Goal: Find contact information: Find contact information

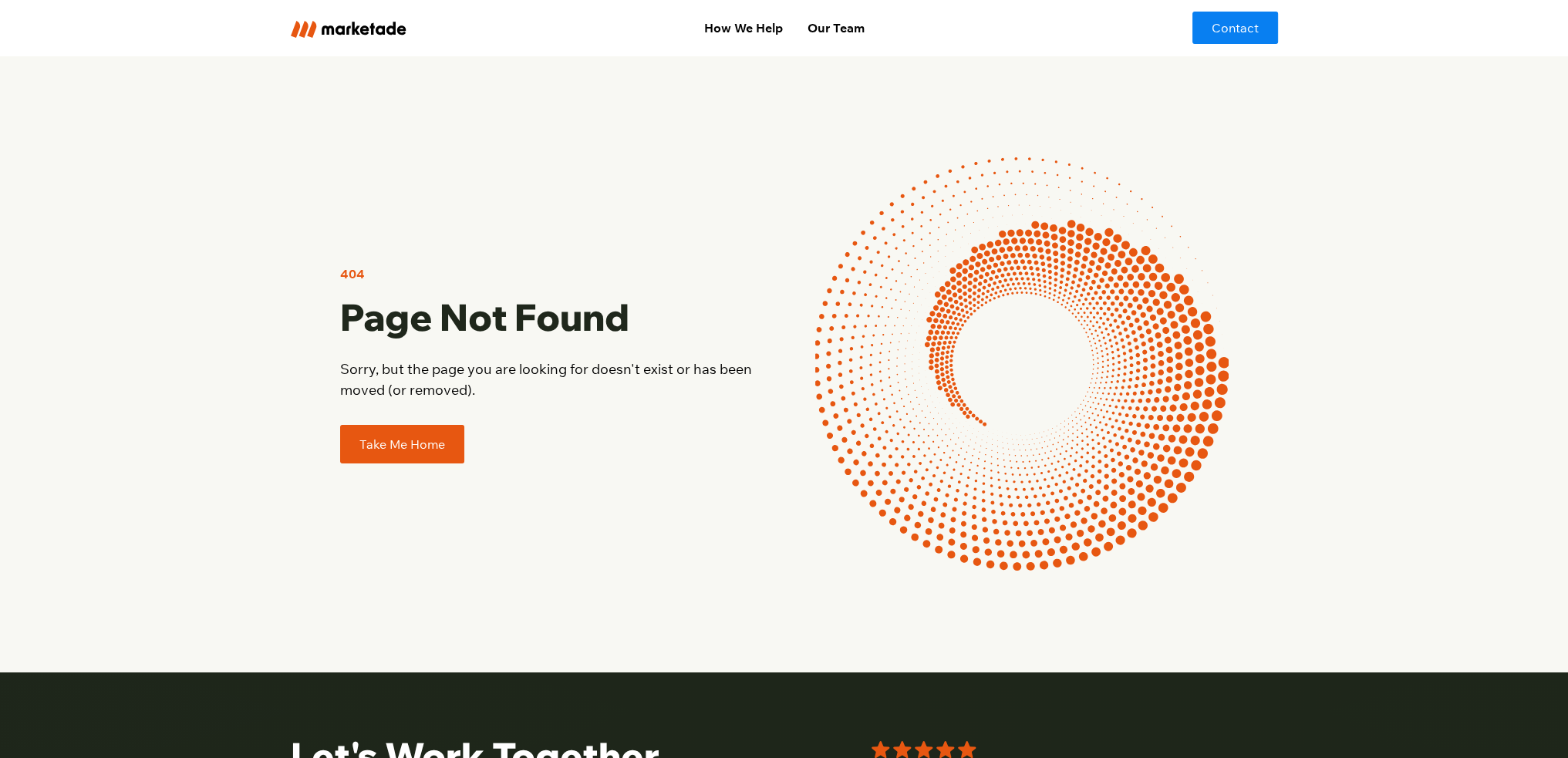
click at [435, 432] on link "Take Me Home" at bounding box center [402, 444] width 124 height 38
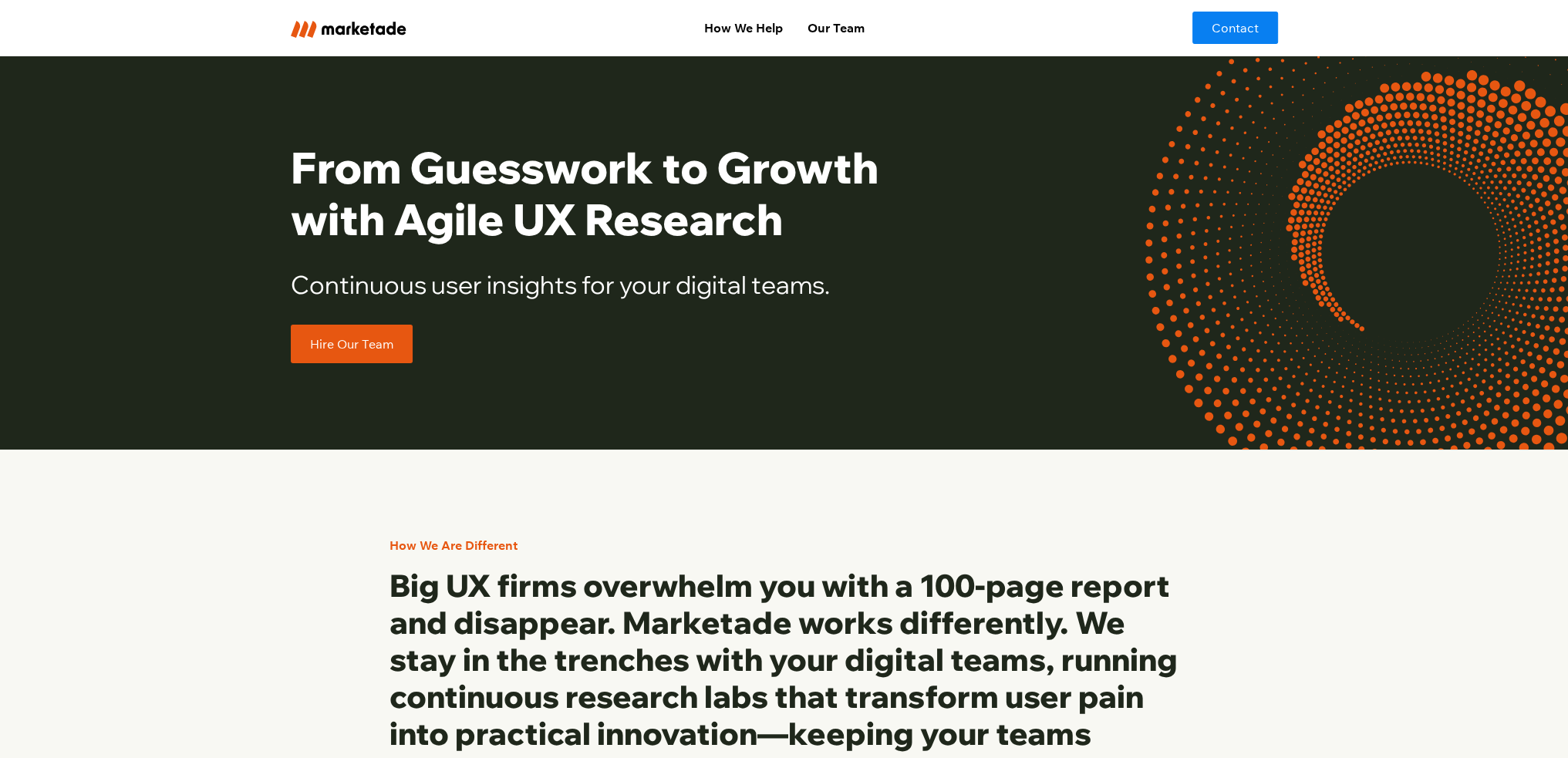
click at [380, 357] on link "Hire Our Team" at bounding box center [352, 343] width 121 height 38
